Goal: Transaction & Acquisition: Download file/media

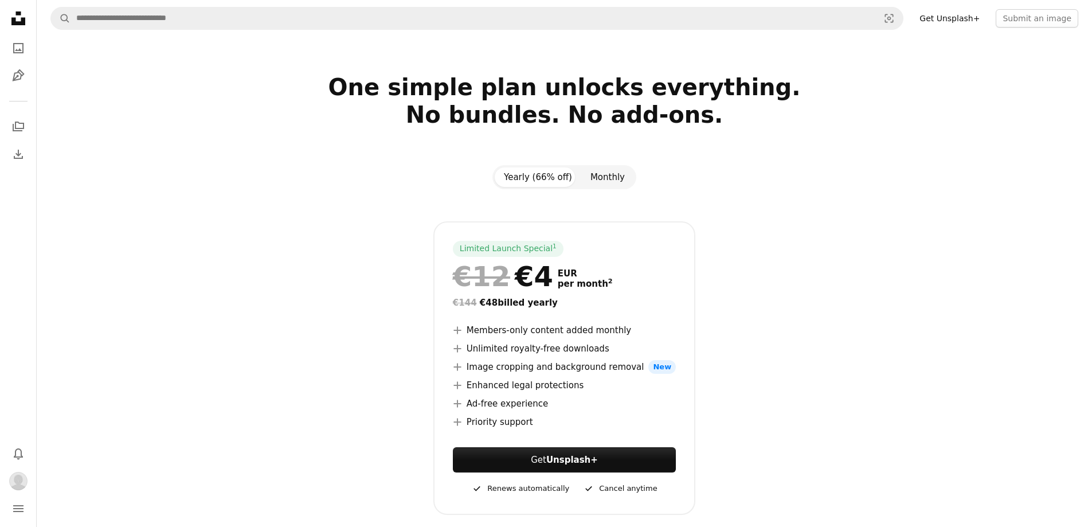
click at [603, 182] on button "Monthly" at bounding box center [607, 176] width 53 height 19
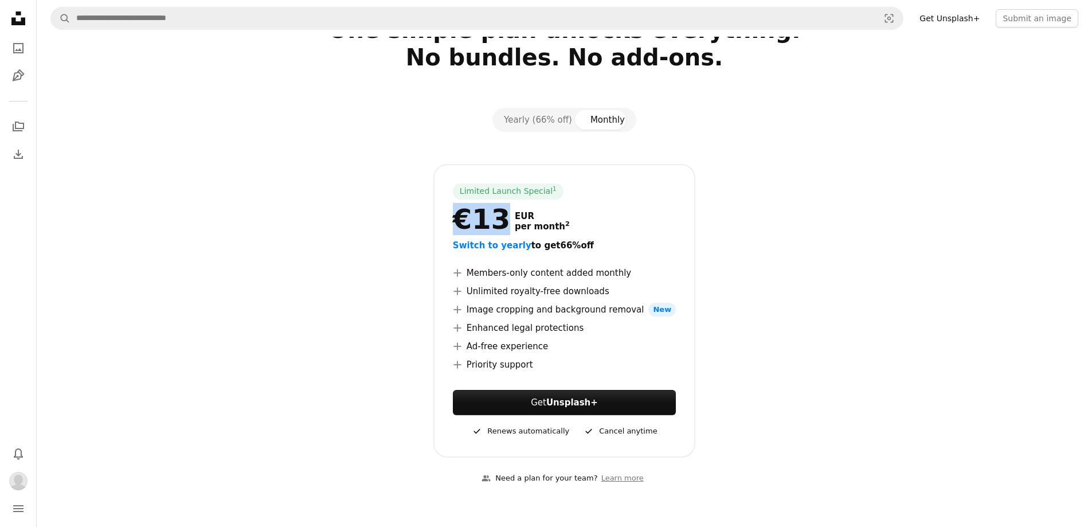
drag, startPoint x: 501, startPoint y: 221, endPoint x: 451, endPoint y: 221, distance: 49.3
click at [451, 221] on div "Limited Launch Special 1 €13 EUR per month 2 Switch to yearly to get 66% off A …" at bounding box center [564, 311] width 262 height 294
copy div "€13"
click at [927, 95] on div at bounding box center [565, 85] width 739 height 28
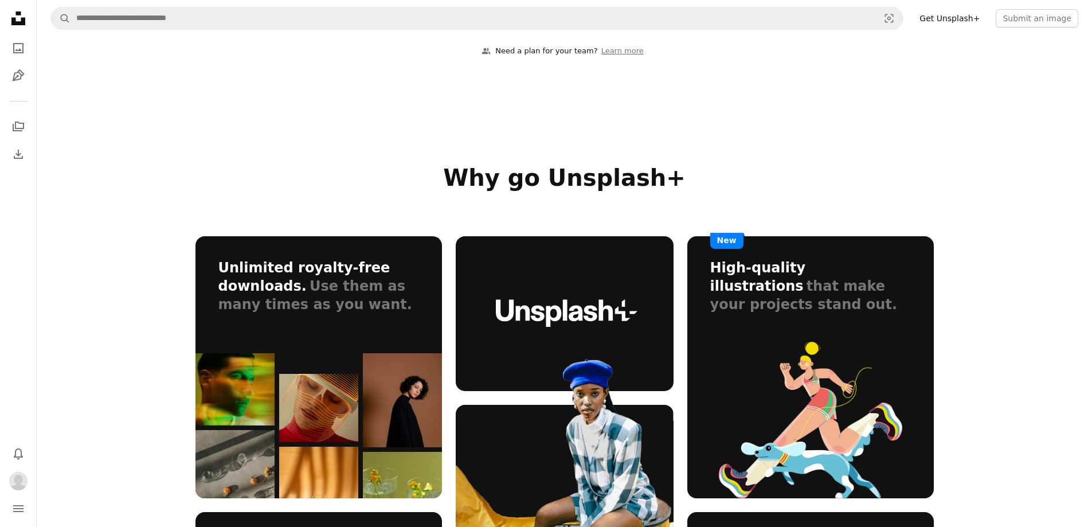
scroll to position [0, 0]
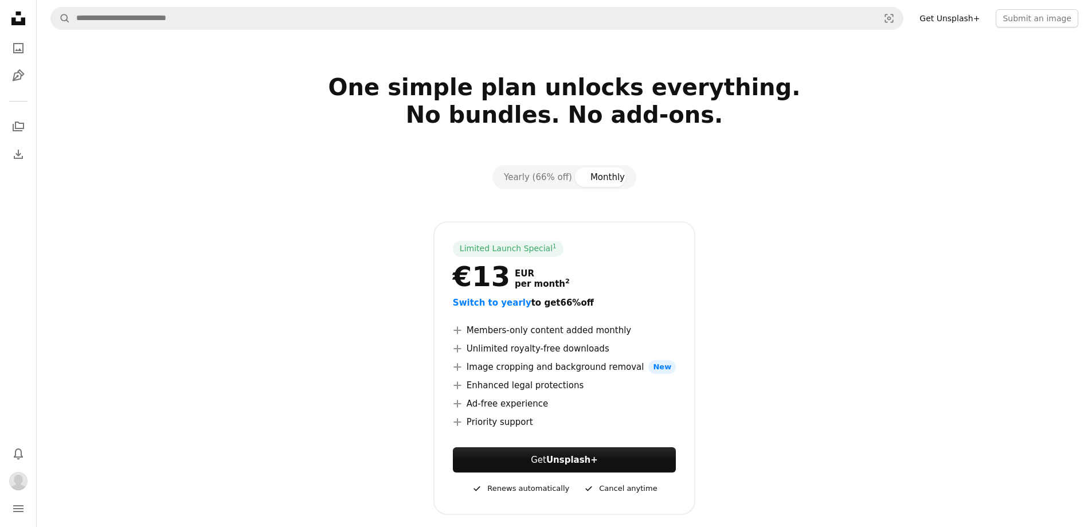
drag, startPoint x: 991, startPoint y: 252, endPoint x: 981, endPoint y: 46, distance: 206.1
